Goal: Task Accomplishment & Management: Manage account settings

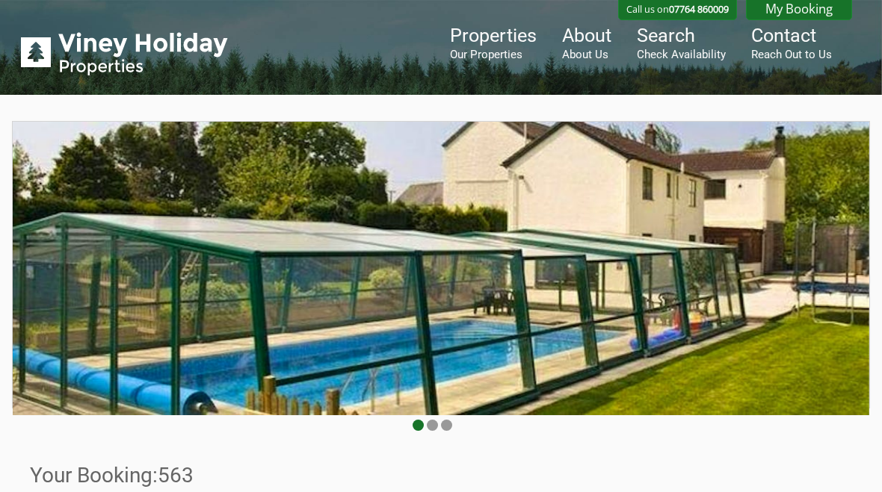
scroll to position [451, 0]
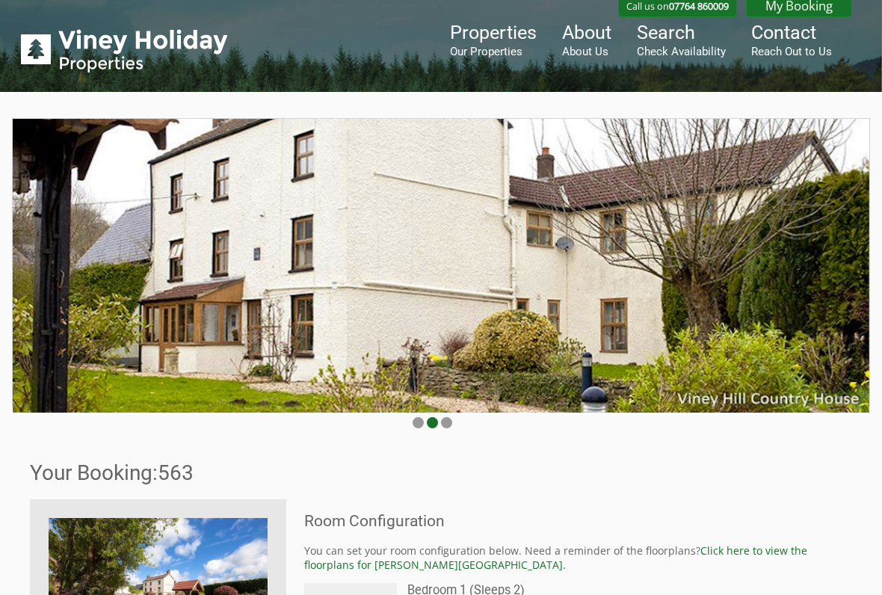
scroll to position [4, 0]
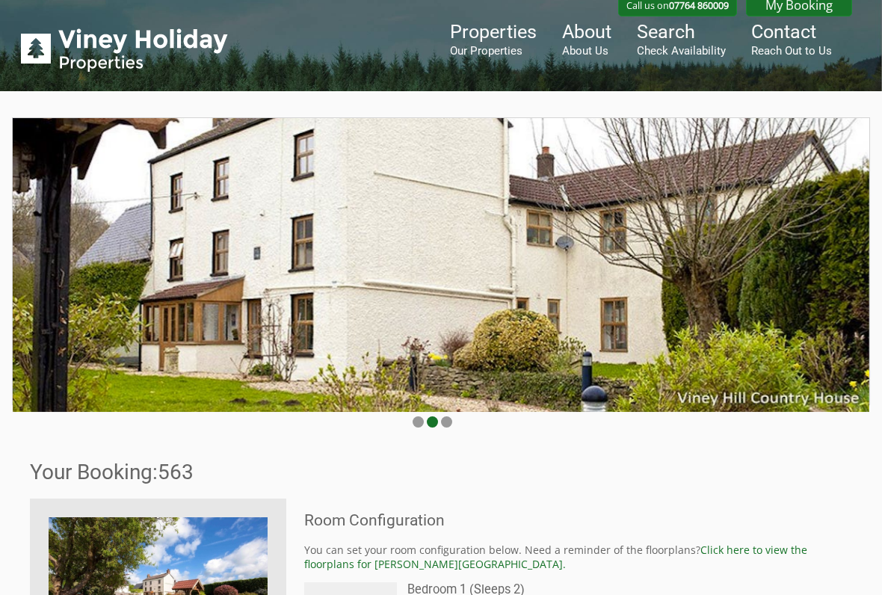
click at [491, 46] on small "Our Properties" at bounding box center [493, 50] width 87 height 13
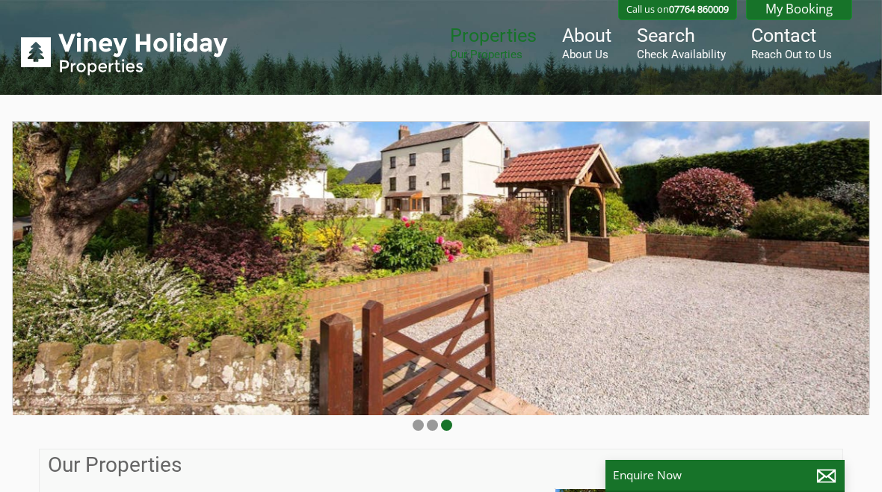
click at [804, 11] on link "My Booking" at bounding box center [799, 8] width 106 height 23
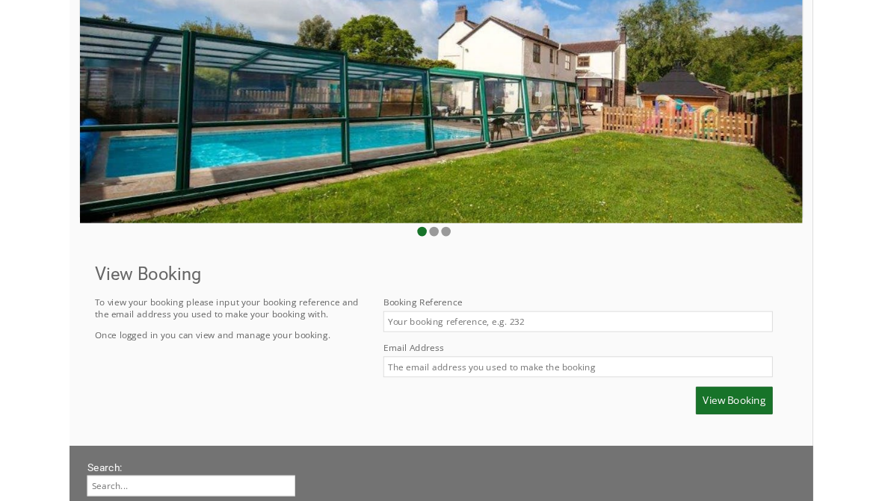
scroll to position [150, 0]
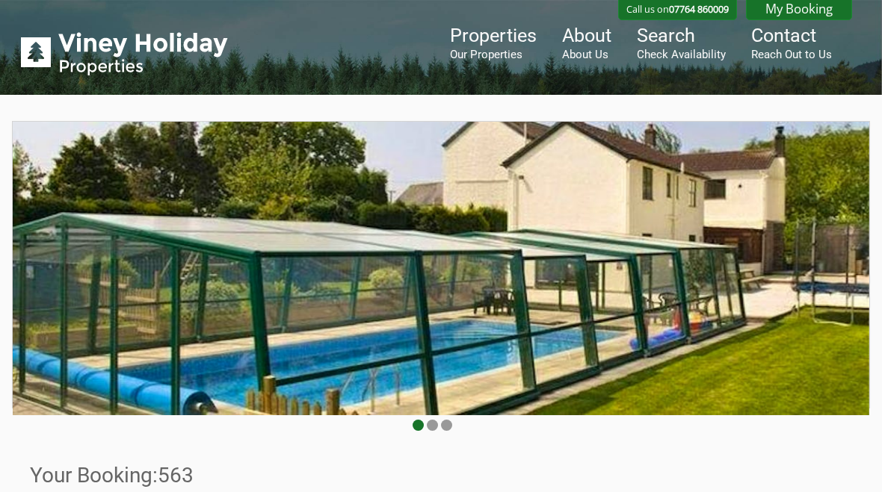
click at [595, 44] on link "About About Us" at bounding box center [586, 43] width 49 height 37
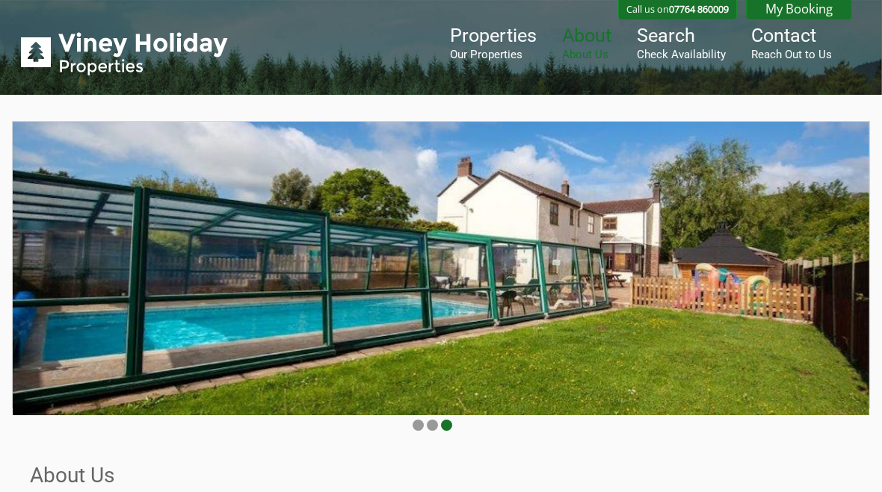
click at [800, 7] on link "My Booking" at bounding box center [799, 8] width 106 height 23
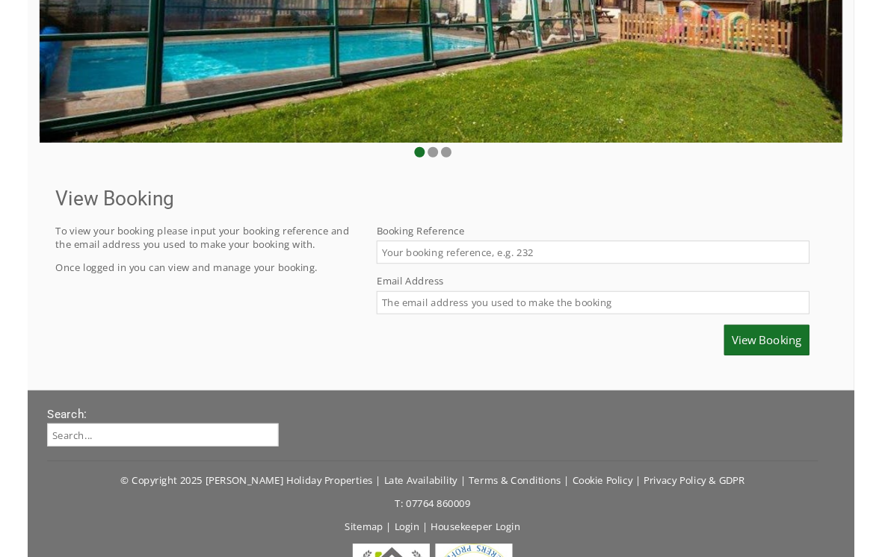
scroll to position [264, 0]
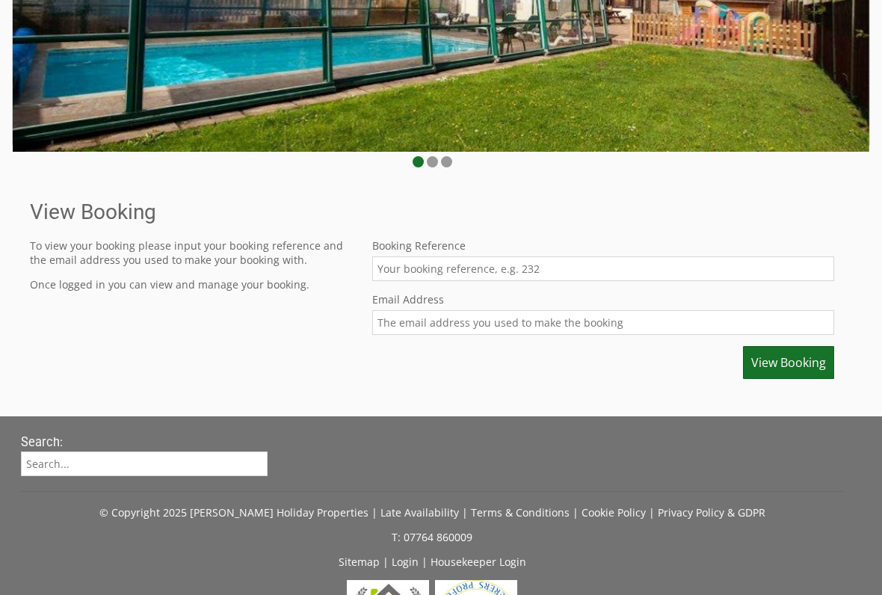
click at [571, 266] on input "Booking Reference" at bounding box center [603, 268] width 462 height 25
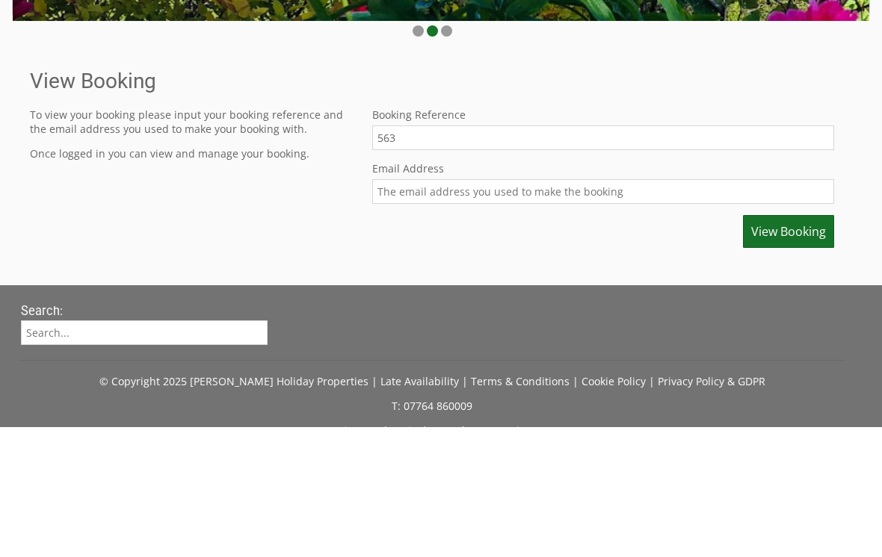
type input "563"
click at [607, 310] on input "Email Address" at bounding box center [603, 322] width 462 height 25
type input "fossettlinda@gmail.com"
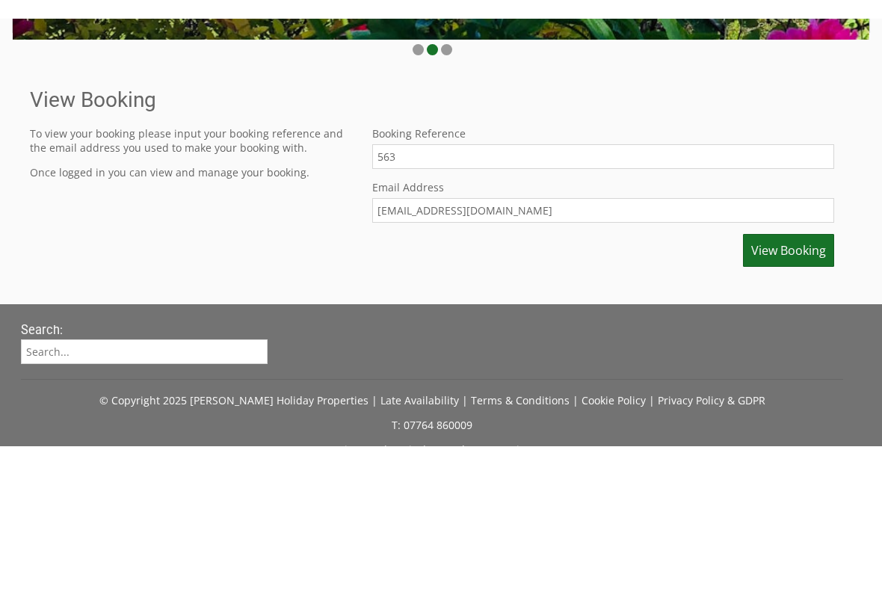
scroll to position [380, 0]
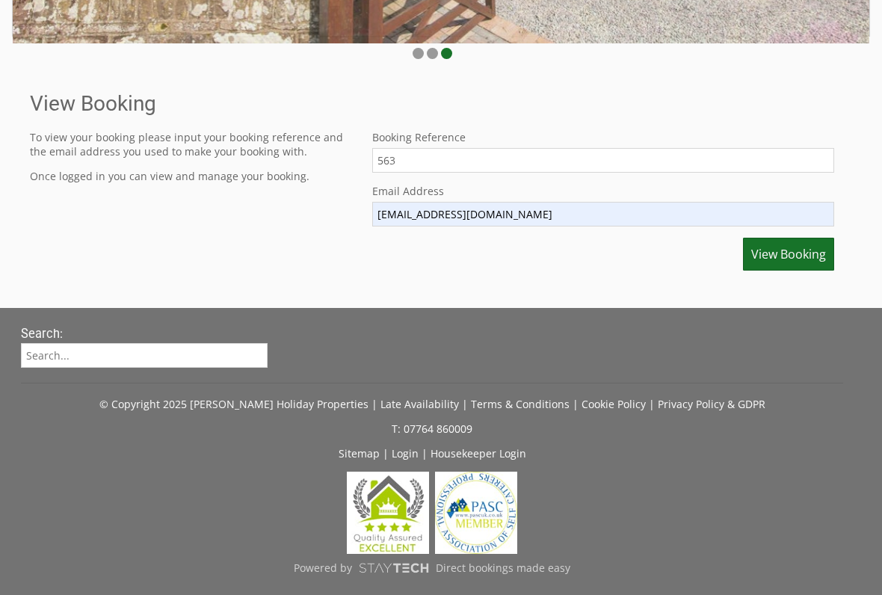
click at [782, 254] on span "View Booking" at bounding box center [788, 254] width 75 height 16
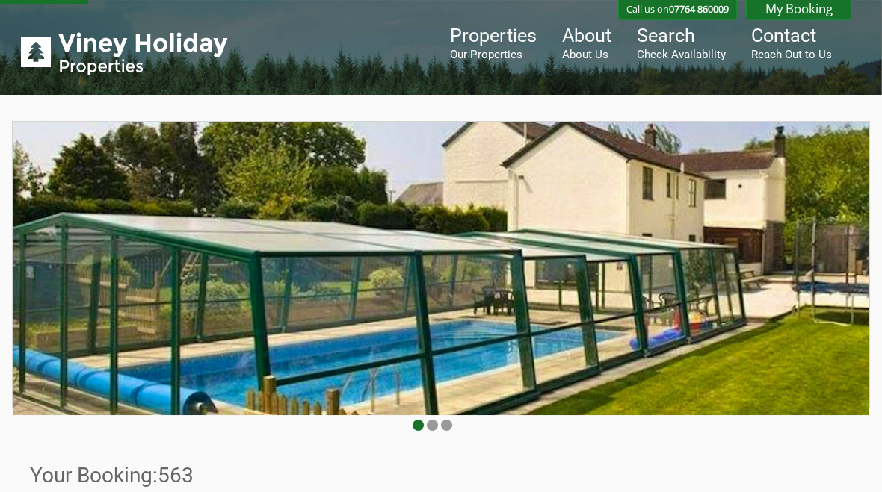
scroll to position [380, 0]
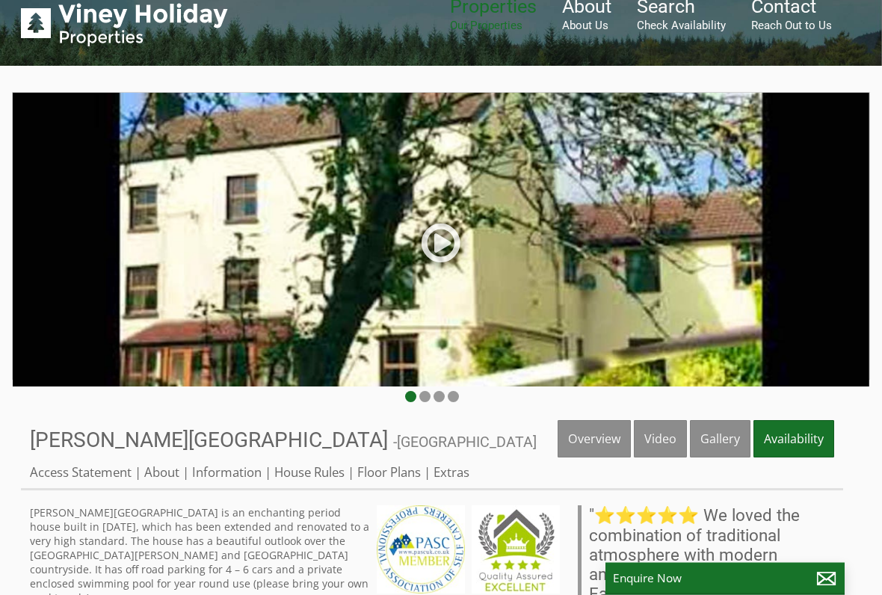
scroll to position [29, 0]
click at [728, 446] on link "Gallery" at bounding box center [720, 438] width 61 height 37
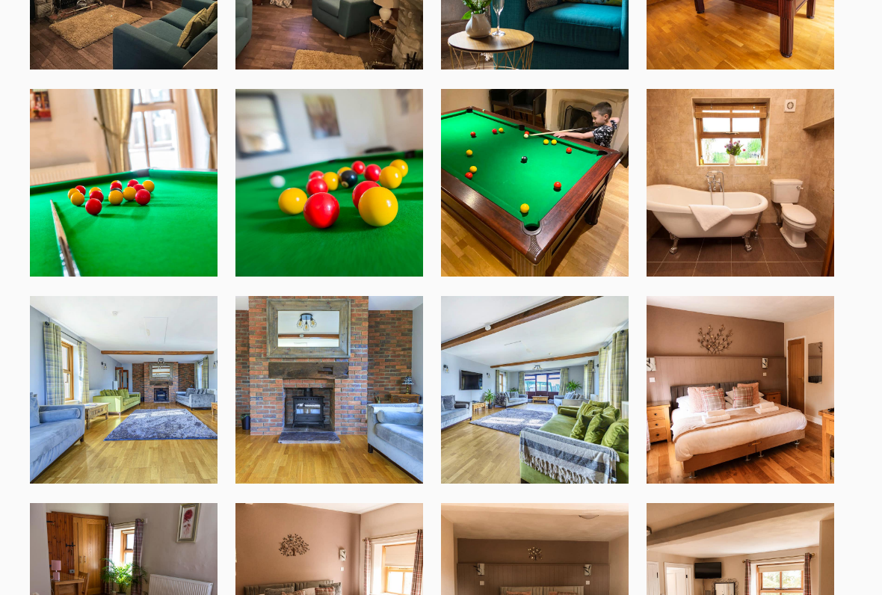
scroll to position [2308, 0]
click at [764, 239] on img at bounding box center [740, 183] width 188 height 188
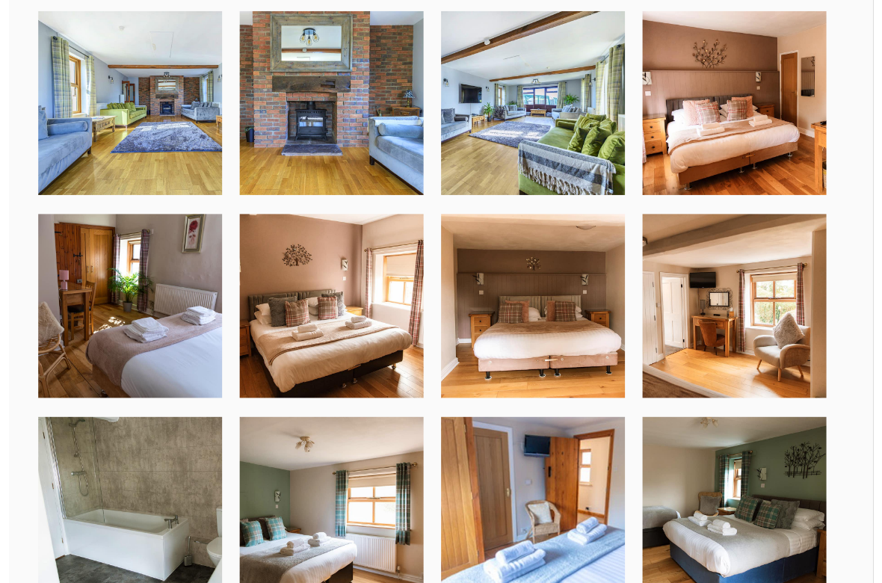
scroll to position [2595, 0]
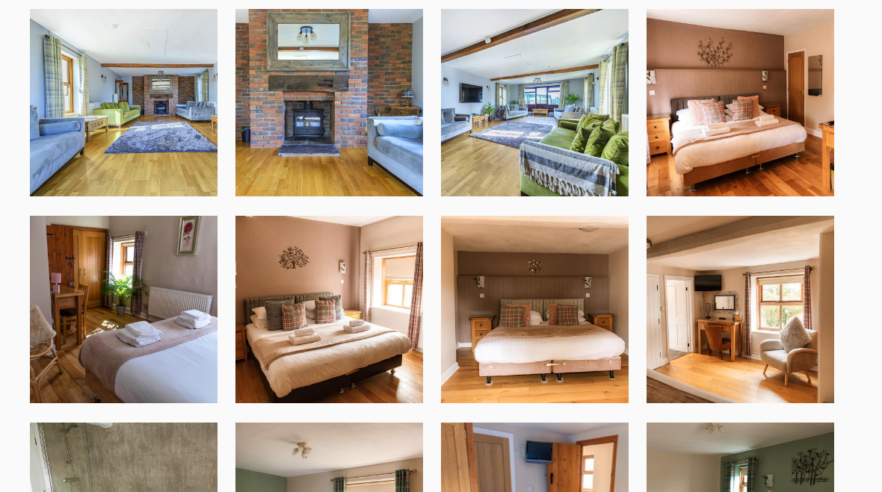
click at [575, 359] on img at bounding box center [535, 310] width 188 height 188
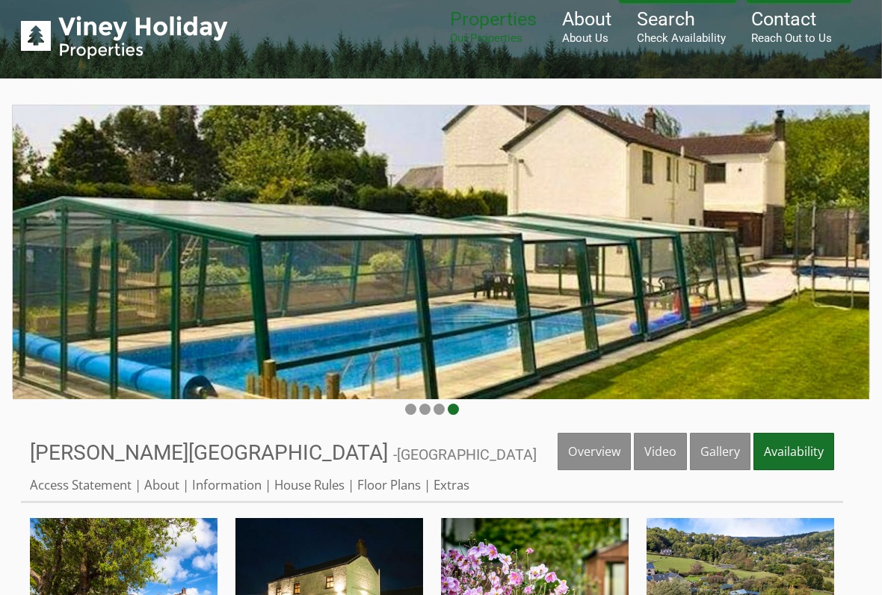
scroll to position [22, 0]
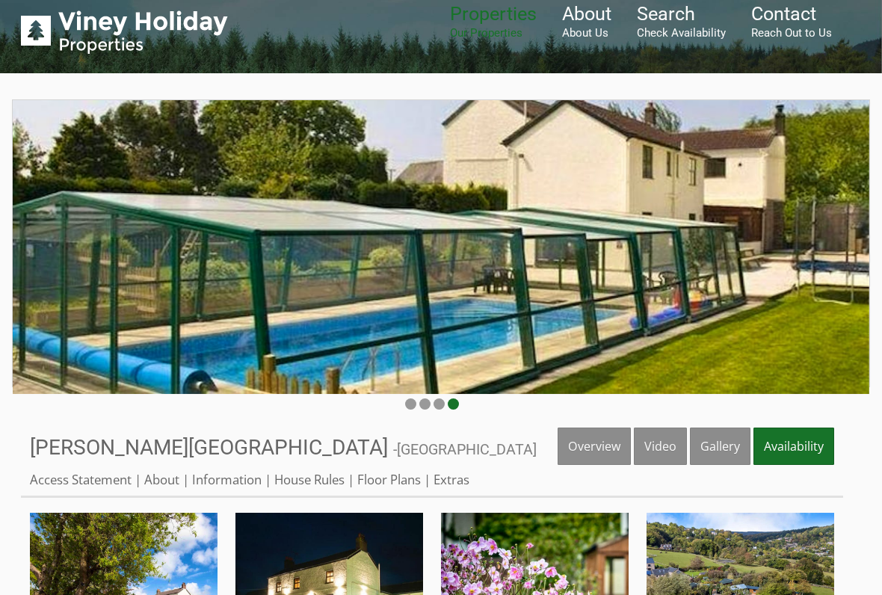
click at [397, 484] on link "Floor Plans" at bounding box center [389, 479] width 64 height 17
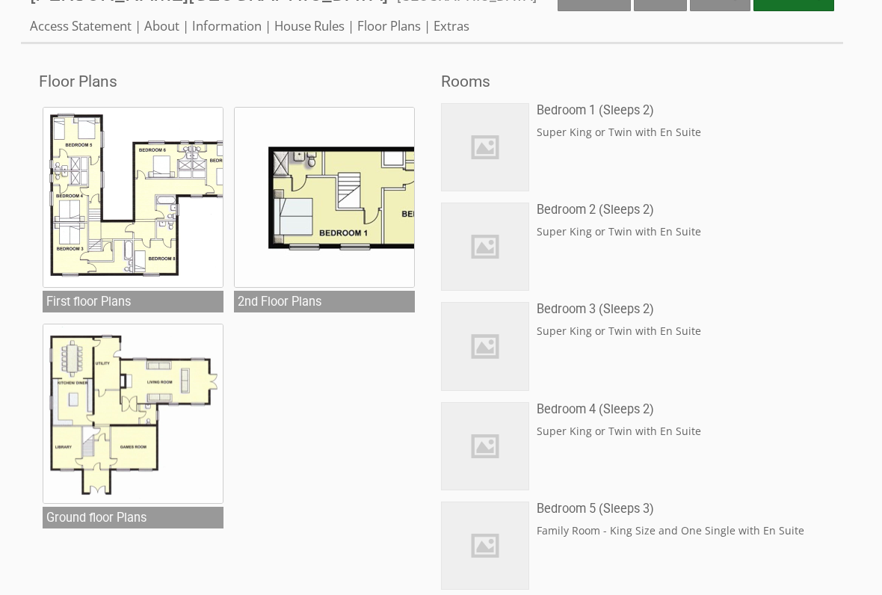
scroll to position [475, 0]
click at [160, 211] on img at bounding box center [133, 197] width 181 height 181
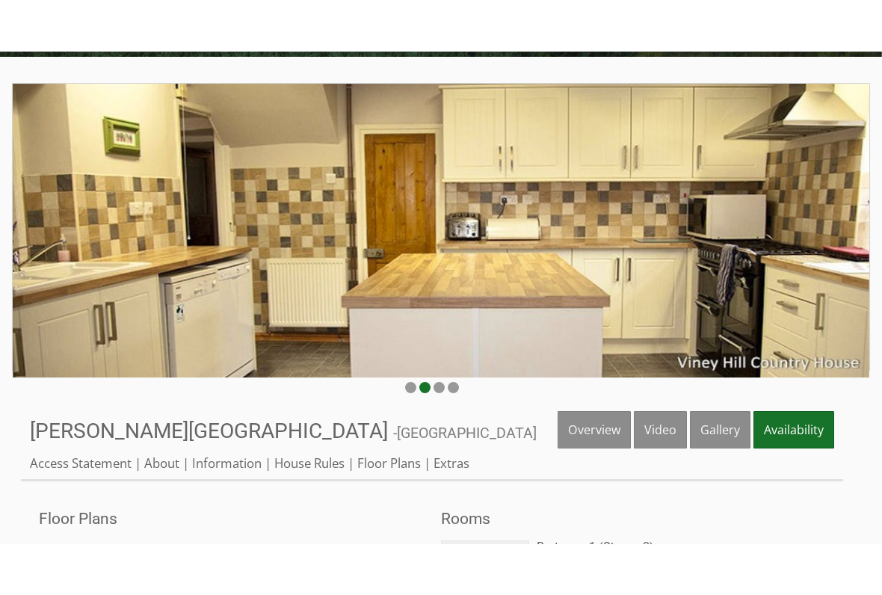
scroll to position [0, 0]
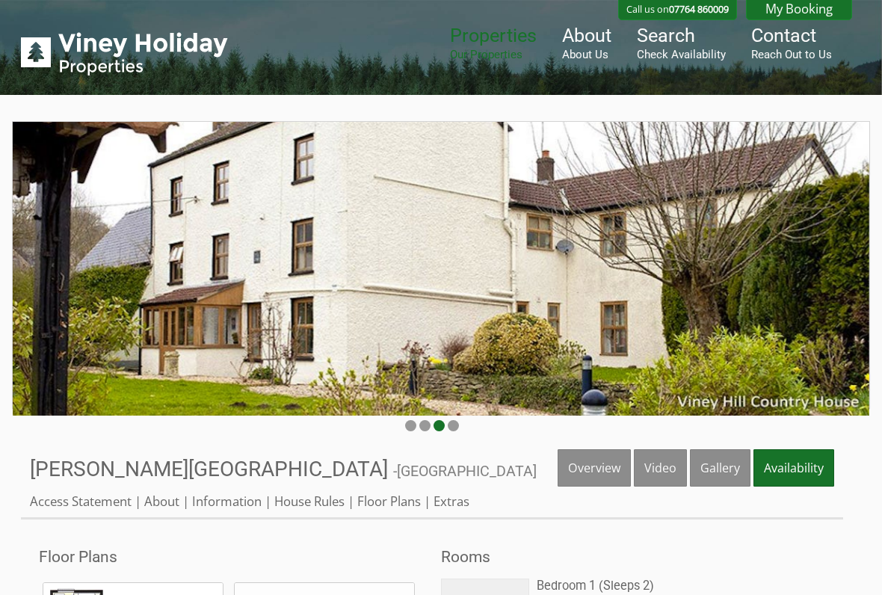
click at [592, 472] on link "Overview" at bounding box center [593, 467] width 73 height 37
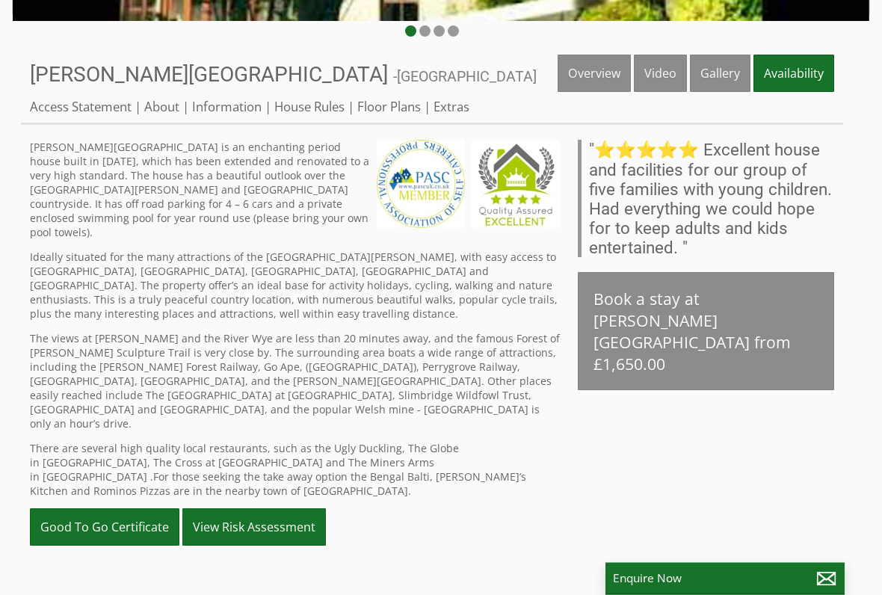
scroll to position [394, 0]
click at [239, 115] on link "Information" at bounding box center [226, 106] width 69 height 17
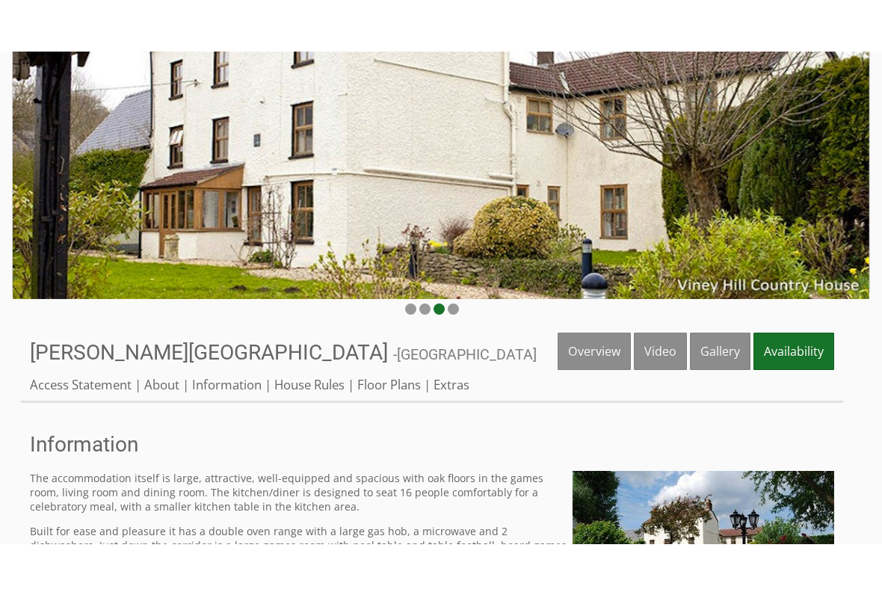
scroll to position [163, 0]
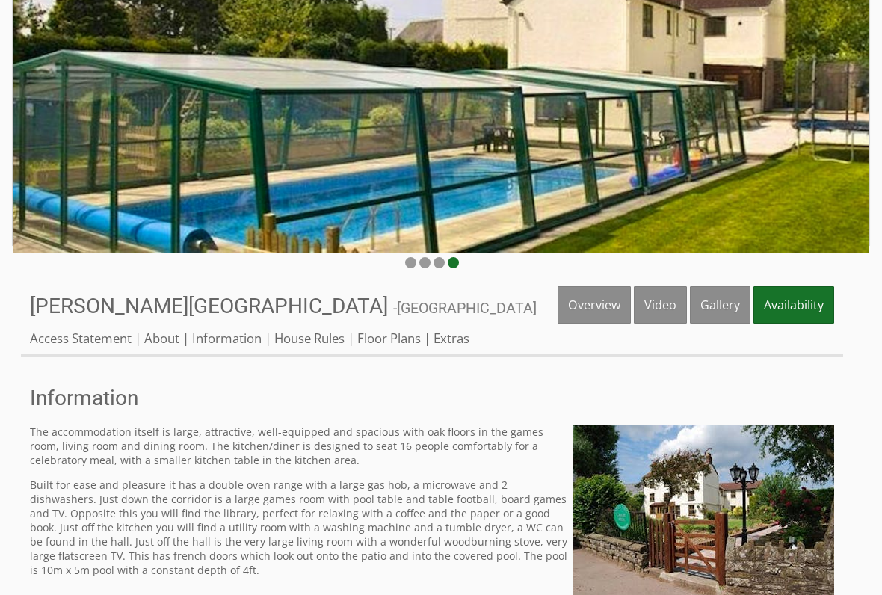
click at [167, 341] on link "About" at bounding box center [161, 337] width 35 height 17
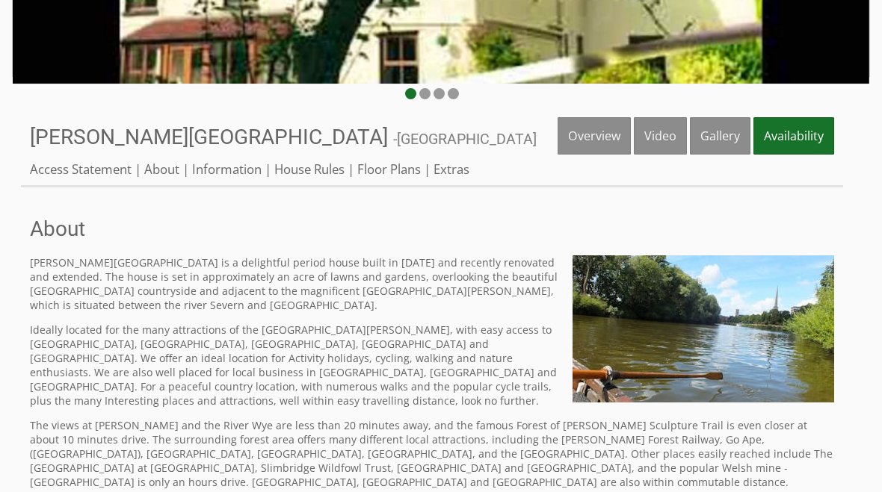
scroll to position [313, 0]
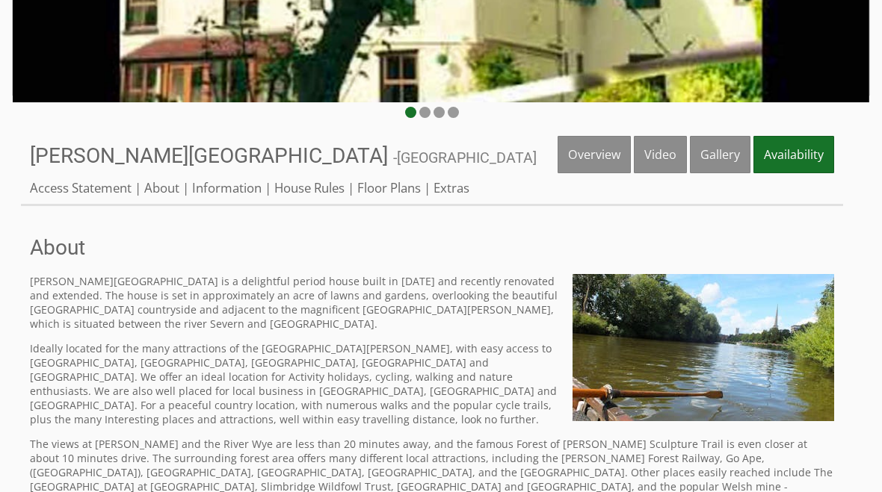
click at [455, 191] on link "Extras" at bounding box center [451, 187] width 36 height 17
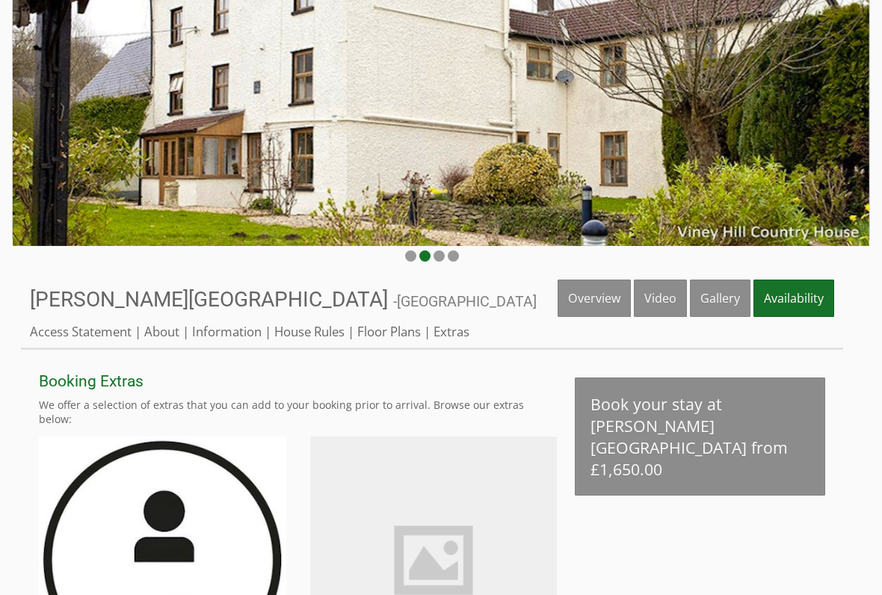
scroll to position [168, 0]
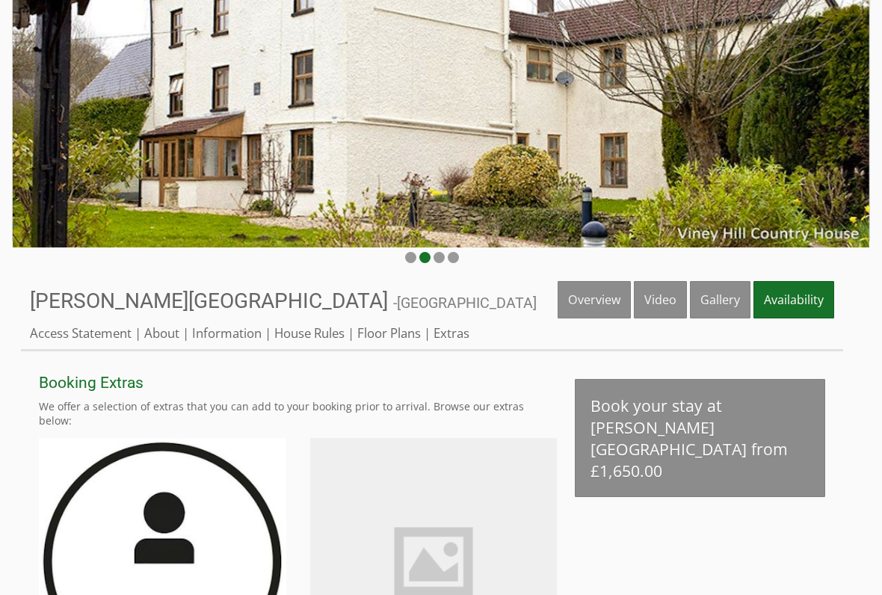
click at [316, 332] on link "House Rules" at bounding box center [309, 332] width 70 height 17
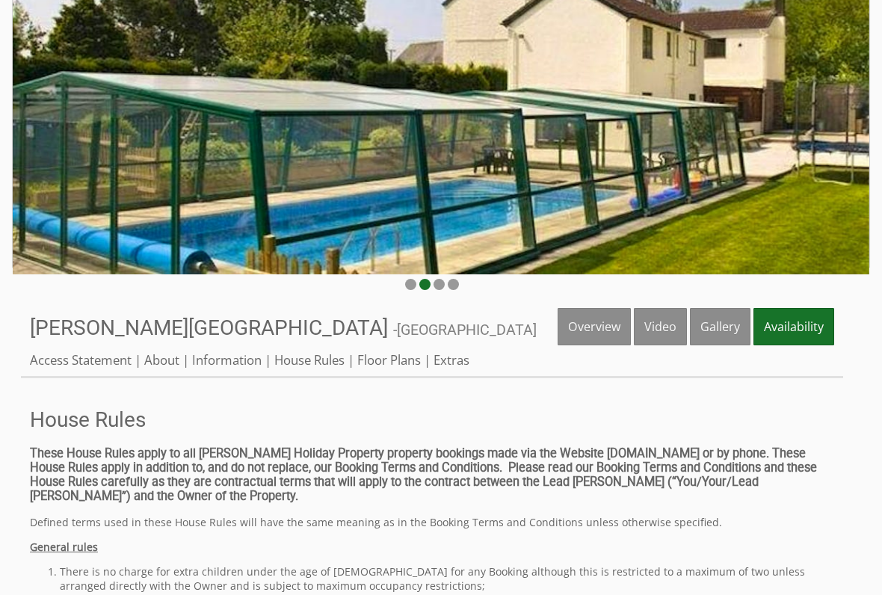
scroll to position [153, 0]
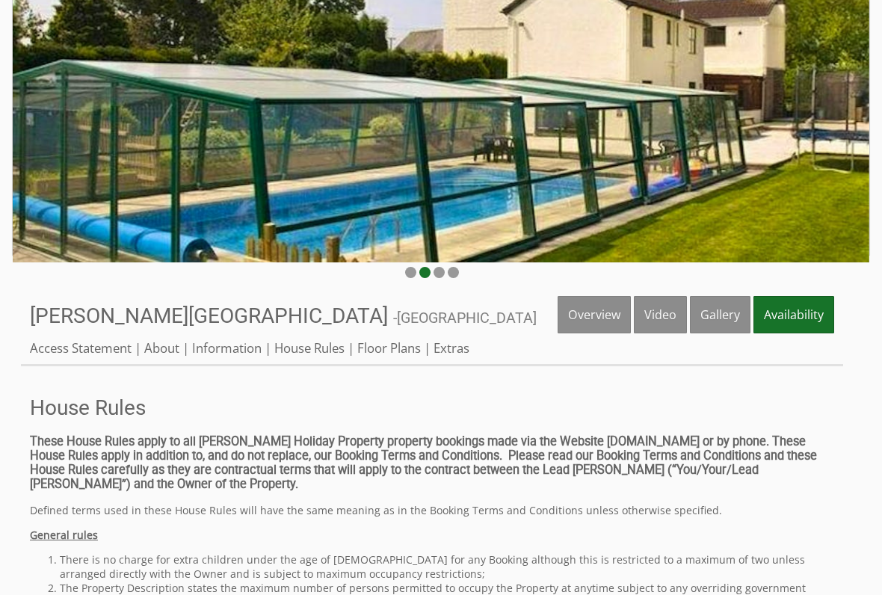
click at [655, 312] on link "Video" at bounding box center [660, 314] width 53 height 37
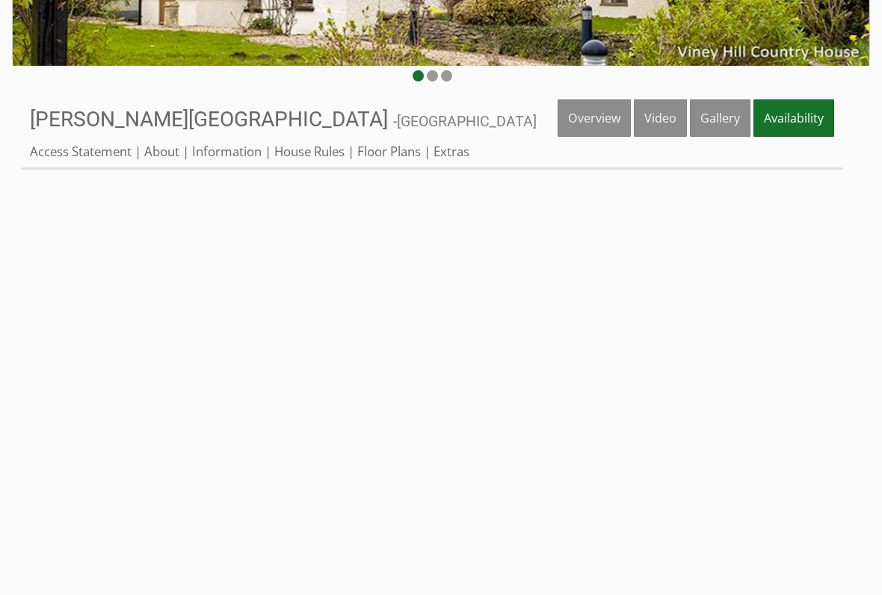
click at [661, 123] on link "Video" at bounding box center [660, 118] width 53 height 37
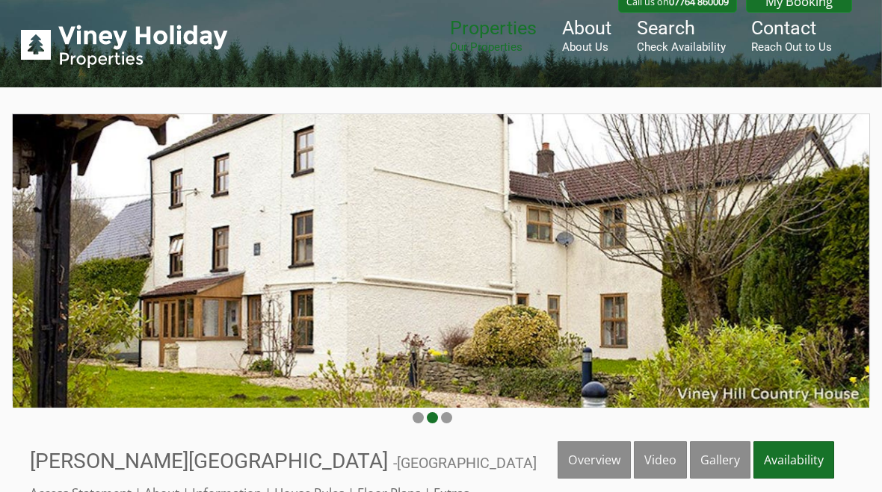
scroll to position [5, 0]
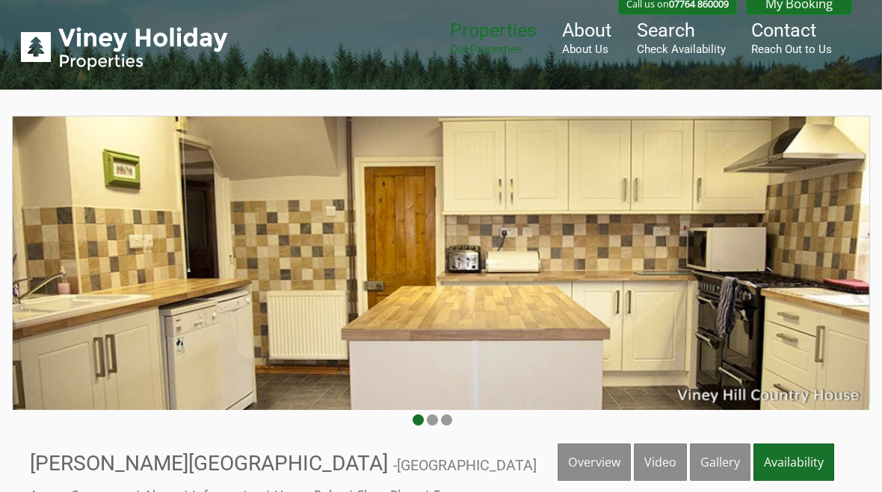
click at [725, 463] on link "Gallery" at bounding box center [720, 462] width 61 height 37
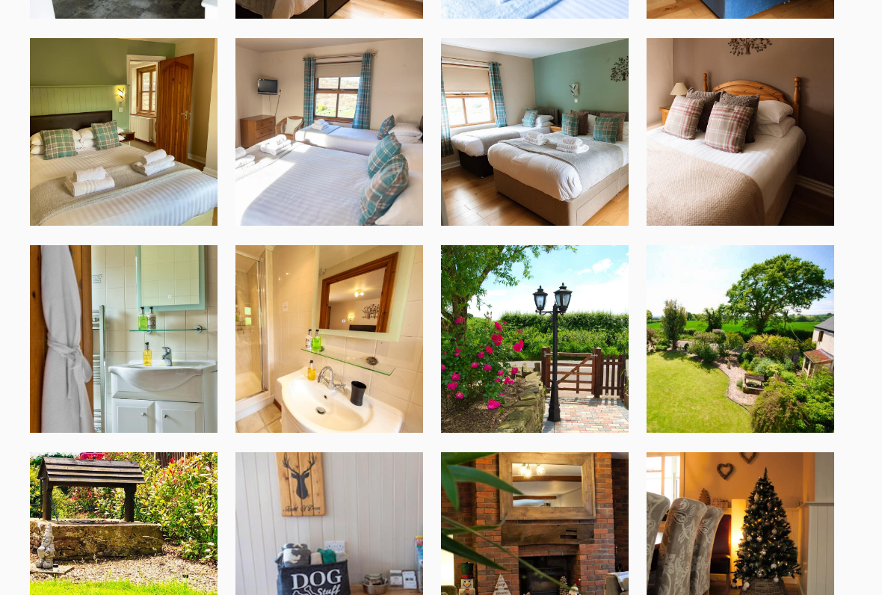
scroll to position [3186, 0]
click at [164, 368] on img at bounding box center [124, 339] width 188 height 188
click at [394, 399] on img at bounding box center [329, 339] width 188 height 188
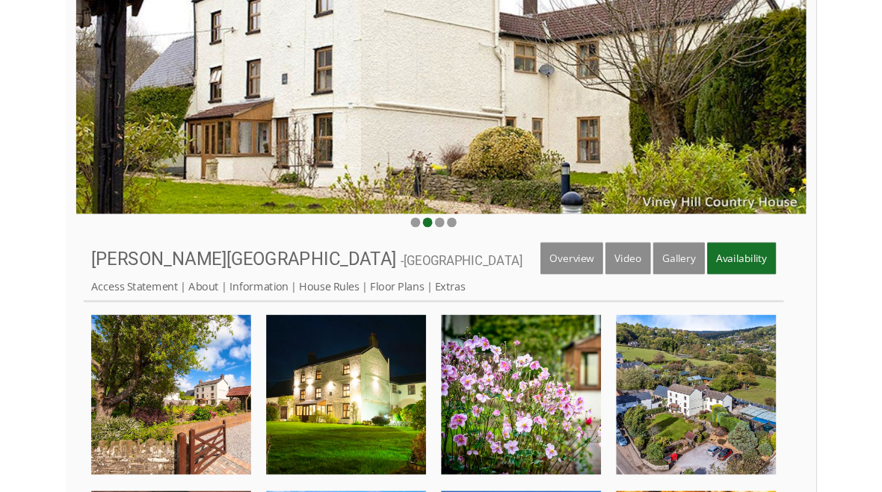
scroll to position [163, 0]
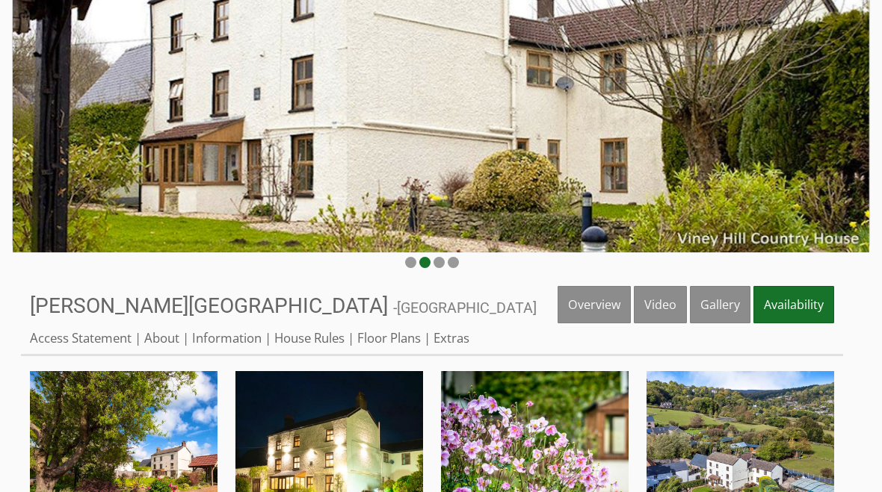
click at [398, 339] on link "Floor Plans" at bounding box center [389, 337] width 64 height 17
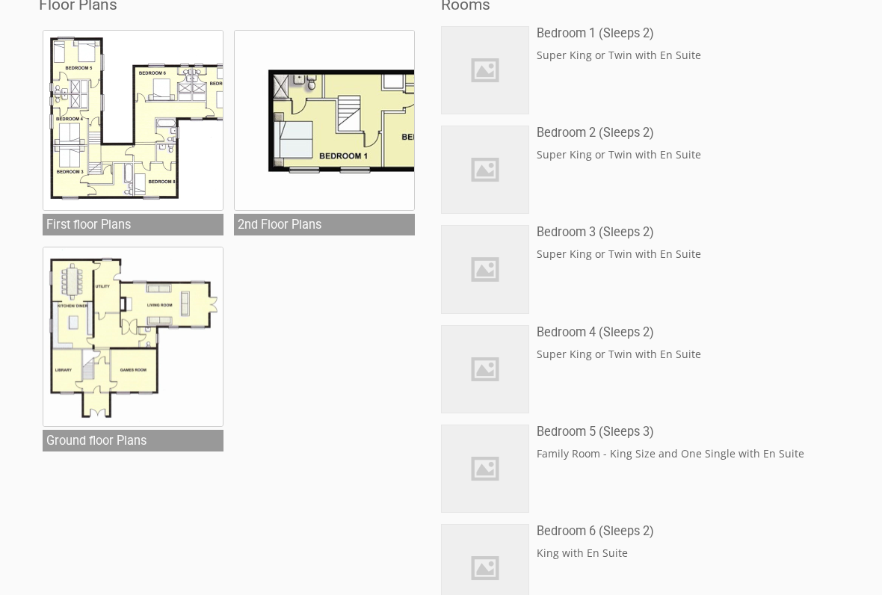
scroll to position [552, 0]
click at [155, 144] on img at bounding box center [133, 120] width 181 height 181
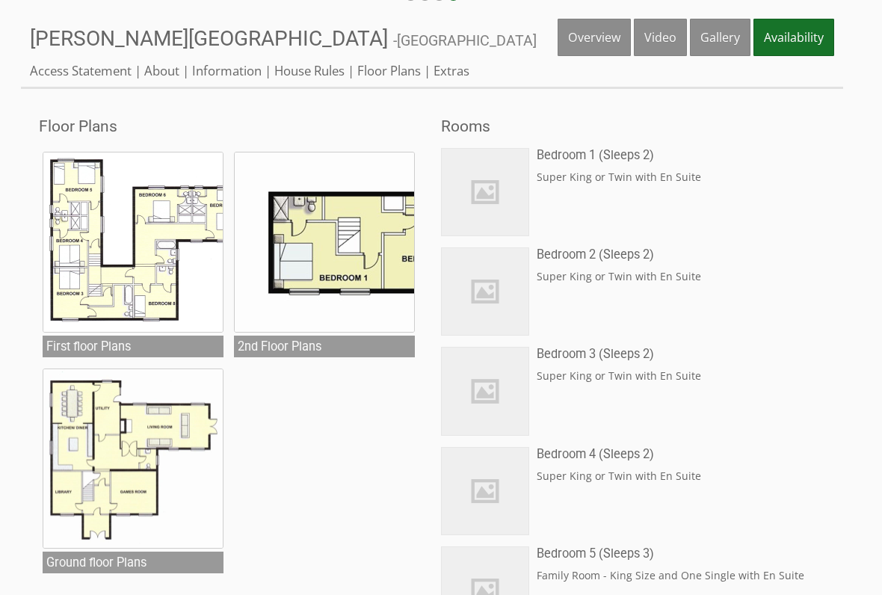
scroll to position [430, 0]
click at [143, 266] on img at bounding box center [133, 242] width 181 height 181
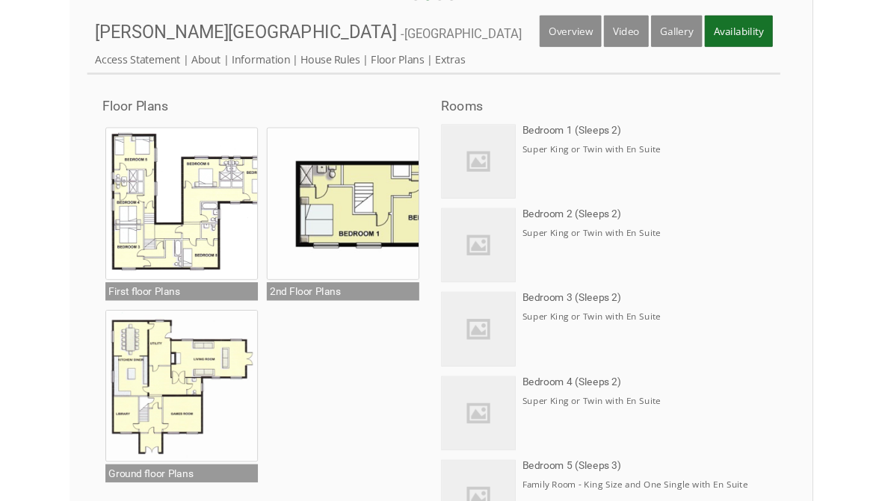
scroll to position [472, 0]
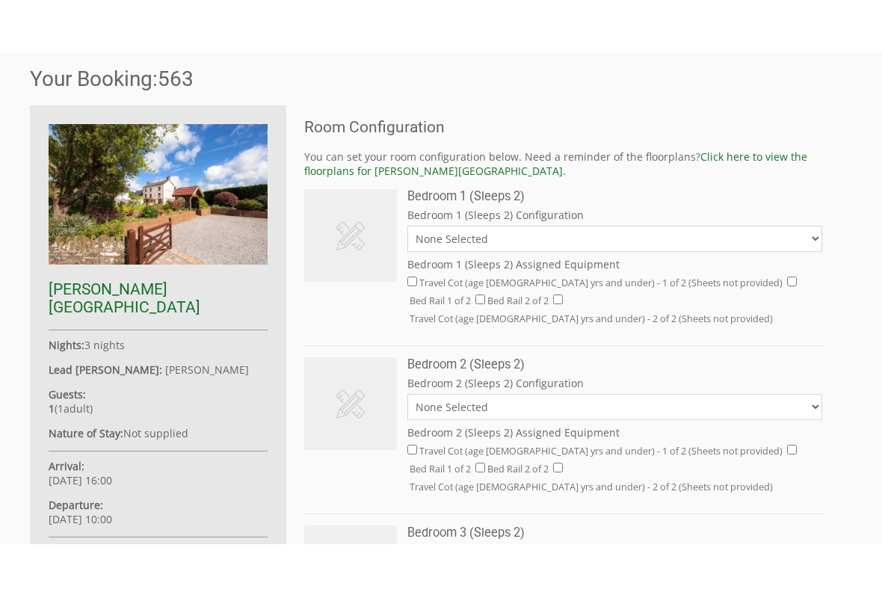
scroll to position [447, 0]
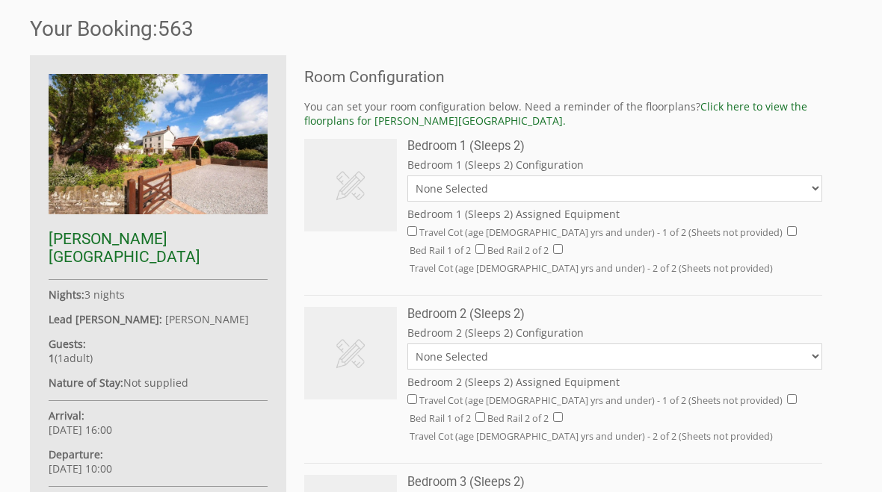
click at [814, 191] on select "None Selected Super King Twin" at bounding box center [614, 189] width 415 height 26
select select "41"
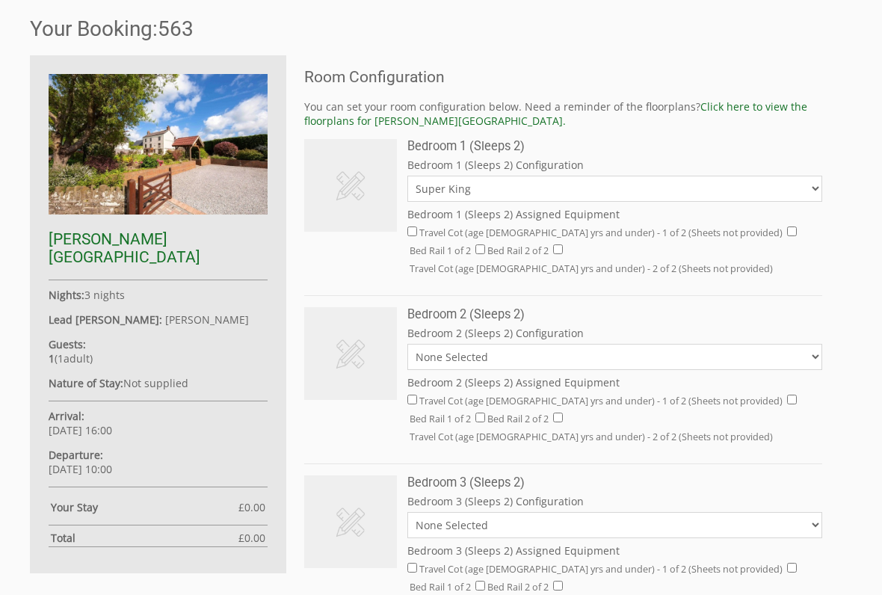
click at [806, 344] on select "None Selected Super King Twin" at bounding box center [614, 357] width 415 height 26
select select "43"
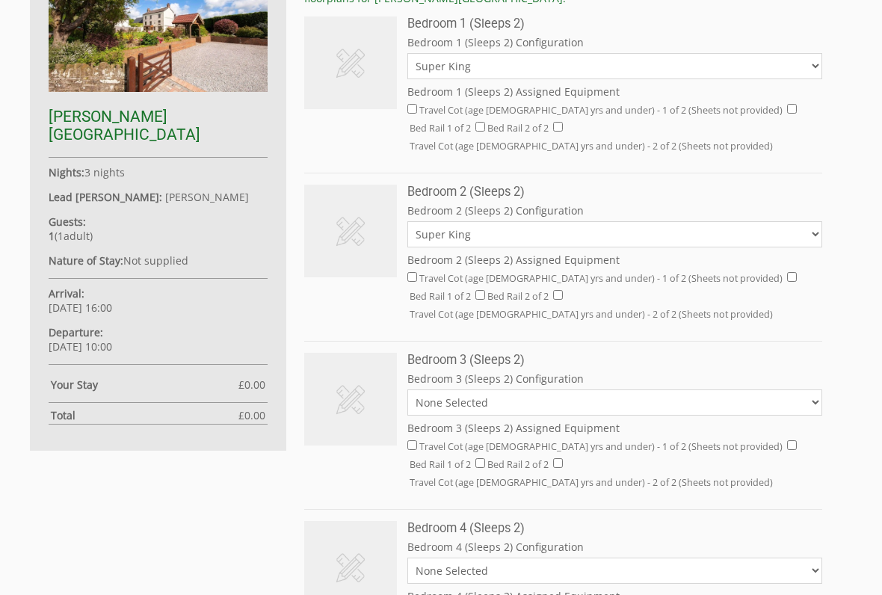
scroll to position [569, 0]
click at [812, 389] on select "None Selected Super King Twin" at bounding box center [614, 402] width 415 height 26
select select "46"
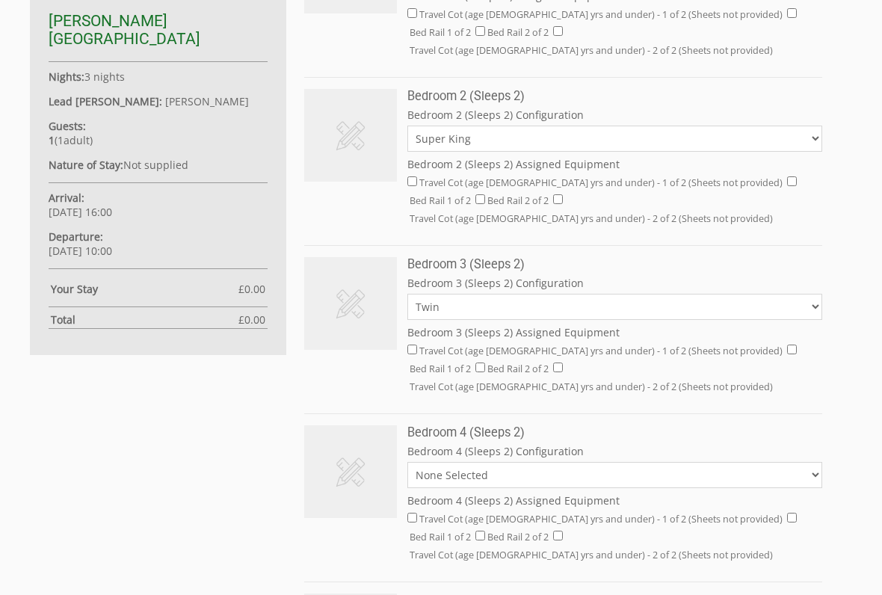
scroll to position [666, 0]
click at [808, 461] on select "None Selected Super King Twin" at bounding box center [614, 474] width 415 height 26
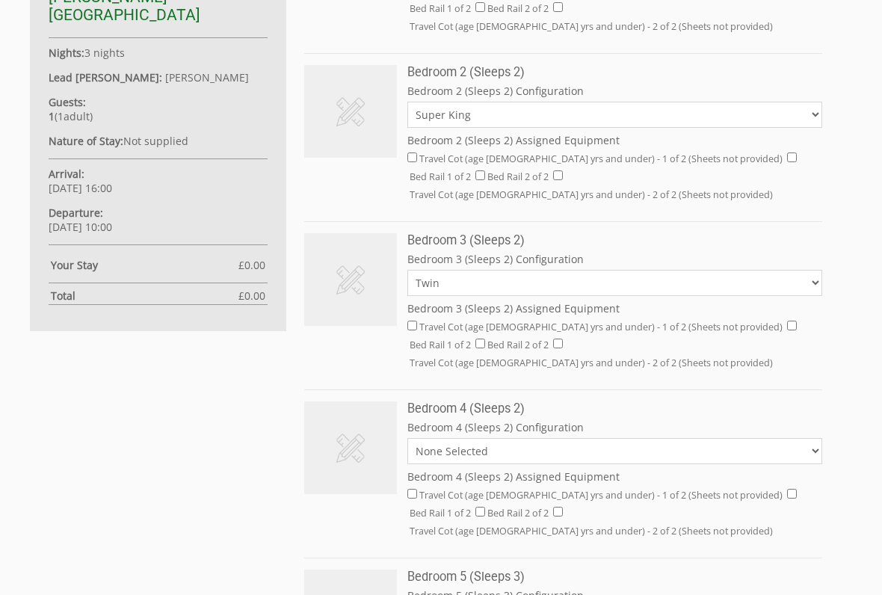
scroll to position [689, 0]
click at [811, 438] on select "None Selected Super King Twin" at bounding box center [614, 451] width 415 height 26
select select "48"
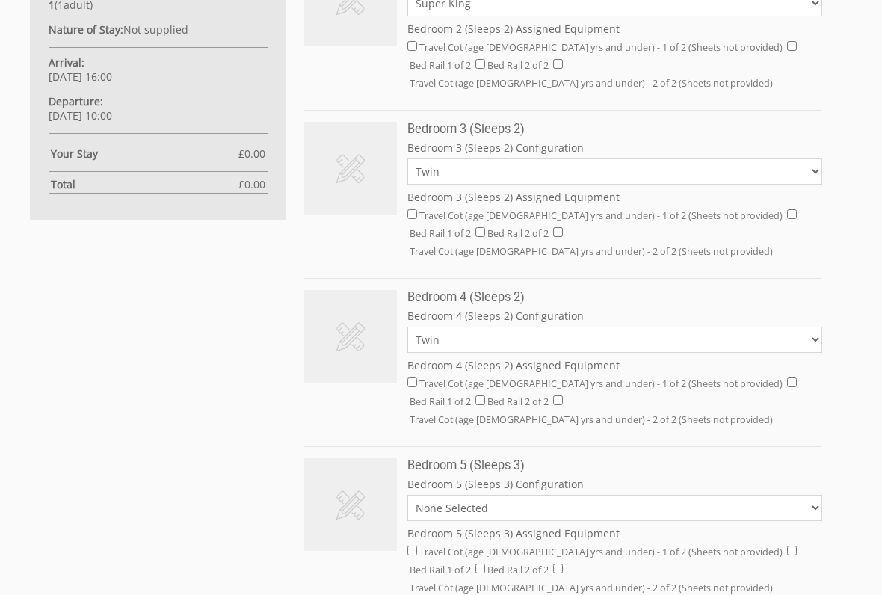
scroll to position [802, 0]
click at [814, 492] on select "None Selected King Size and One Single King Size Only Single Only" at bounding box center [614, 506] width 415 height 26
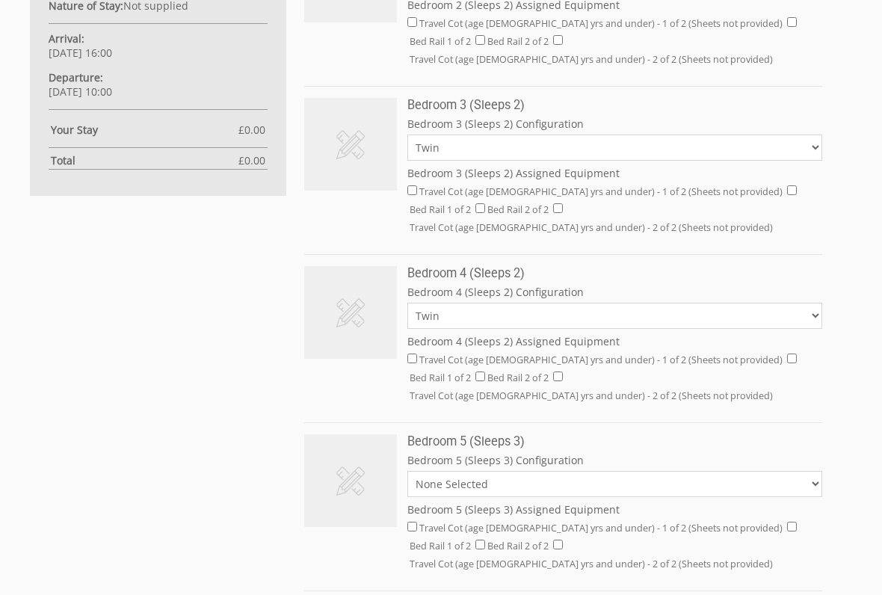
scroll to position [824, 0]
click at [805, 471] on select "None Selected King Size and One Single King Size Only Single Only" at bounding box center [614, 484] width 415 height 26
select select "1297"
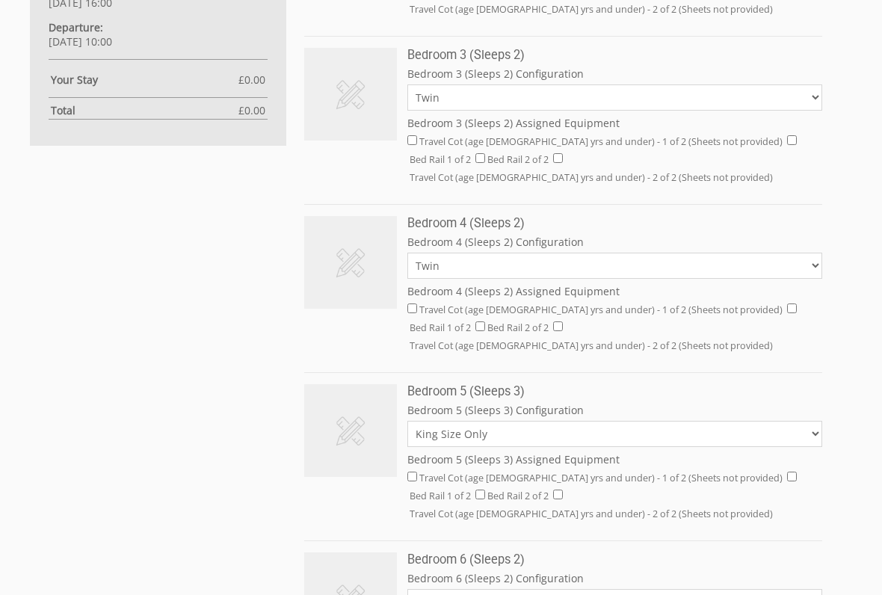
scroll to position [876, 0]
click at [809, 492] on select "None Selected King" at bounding box center [614, 599] width 415 height 26
select select "50"
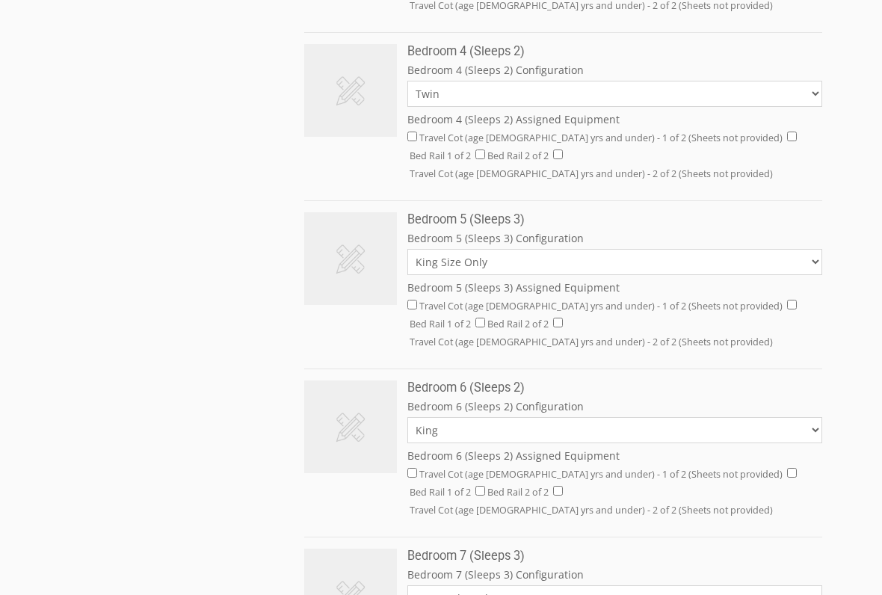
scroll to position [1049, 0]
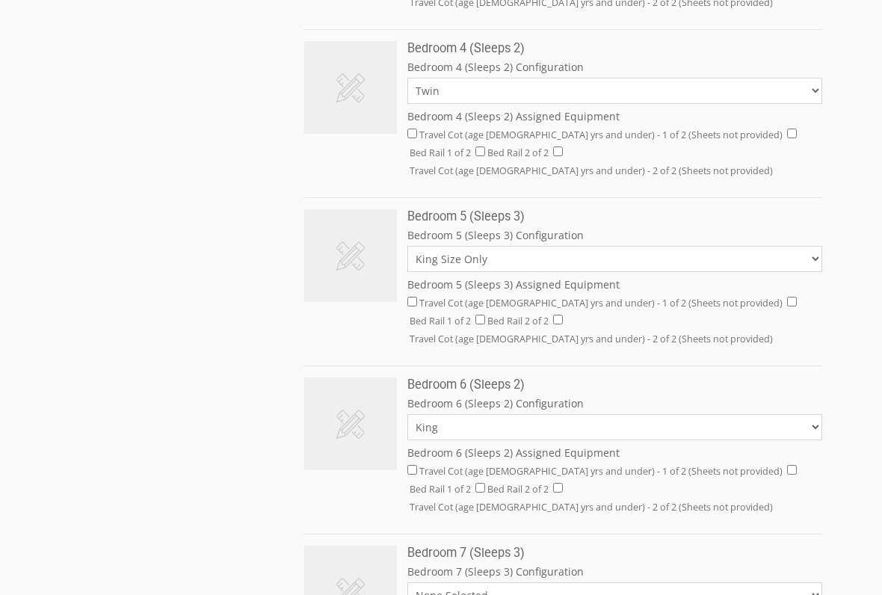
click at [814, 492] on select "None Selected King and One Single King Size Only Single Only" at bounding box center [614, 595] width 415 height 26
select select "1299"
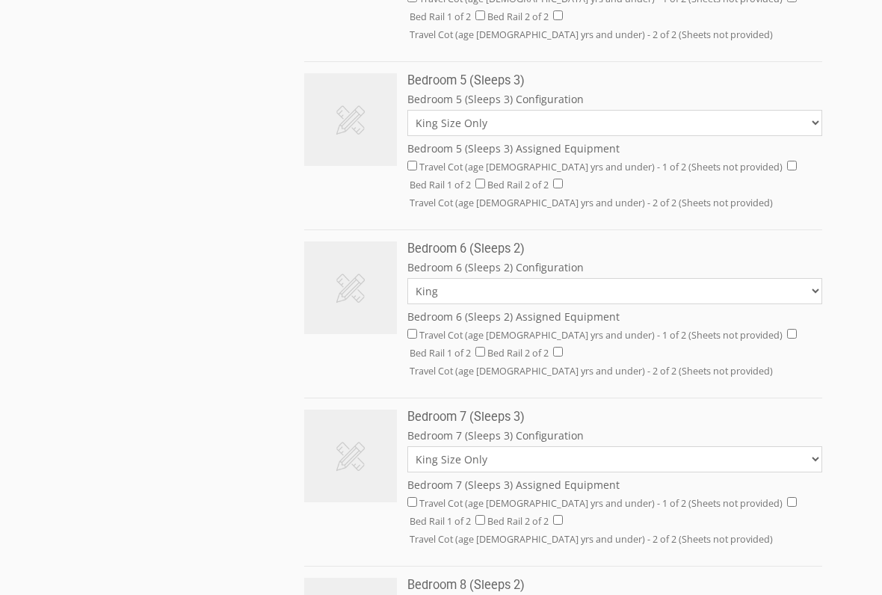
scroll to position [1189, 0]
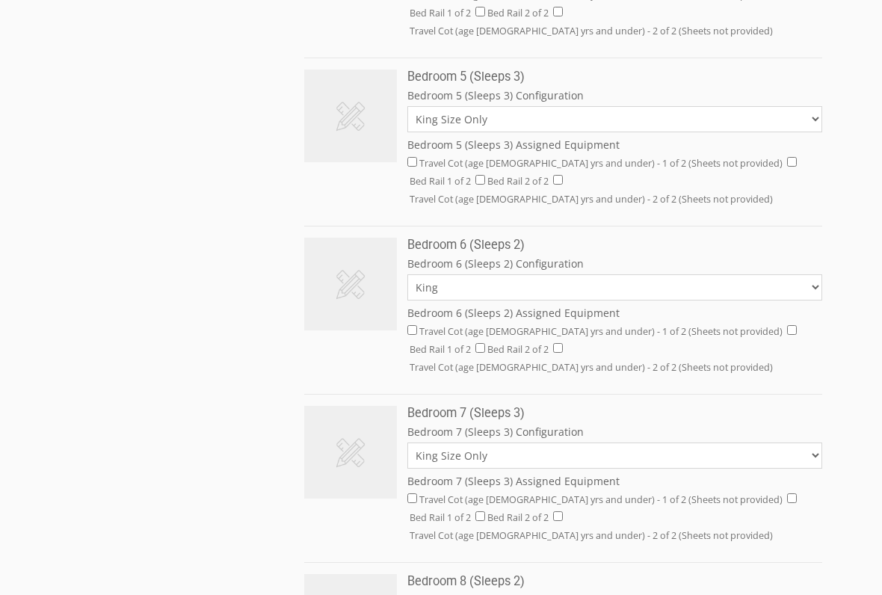
select select "52"
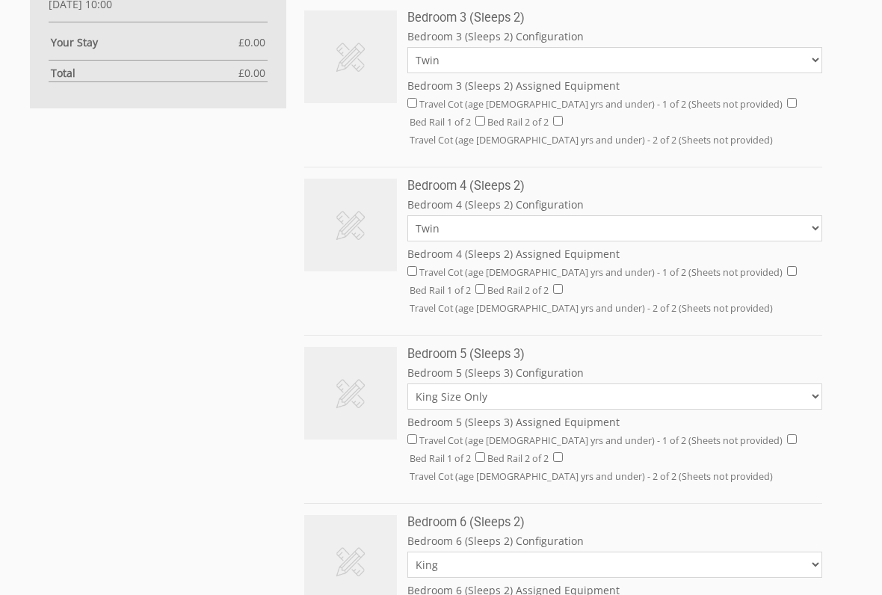
scroll to position [914, 0]
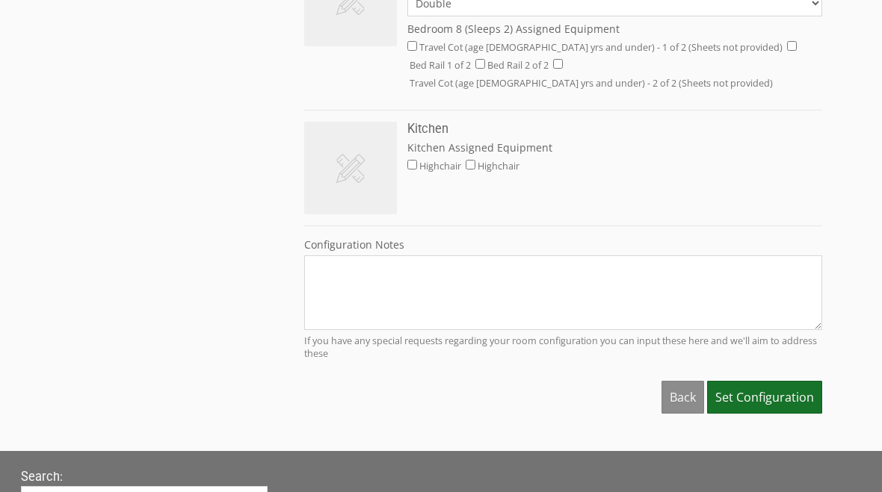
click at [770, 390] on span "Set Configuration" at bounding box center [764, 398] width 99 height 16
